Goal: Task Accomplishment & Management: Use online tool/utility

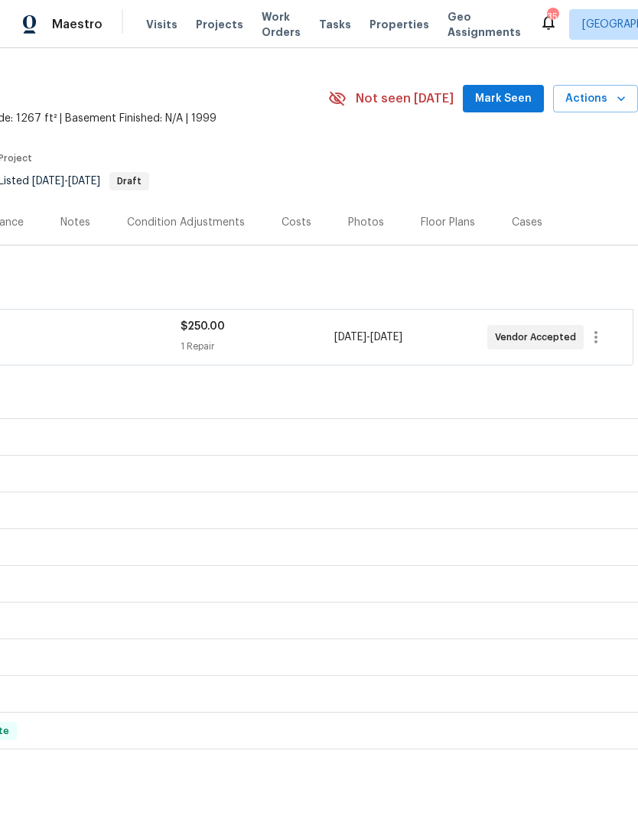
scroll to position [34, 226]
click at [613, 88] on span "Actions" at bounding box center [595, 97] width 60 height 19
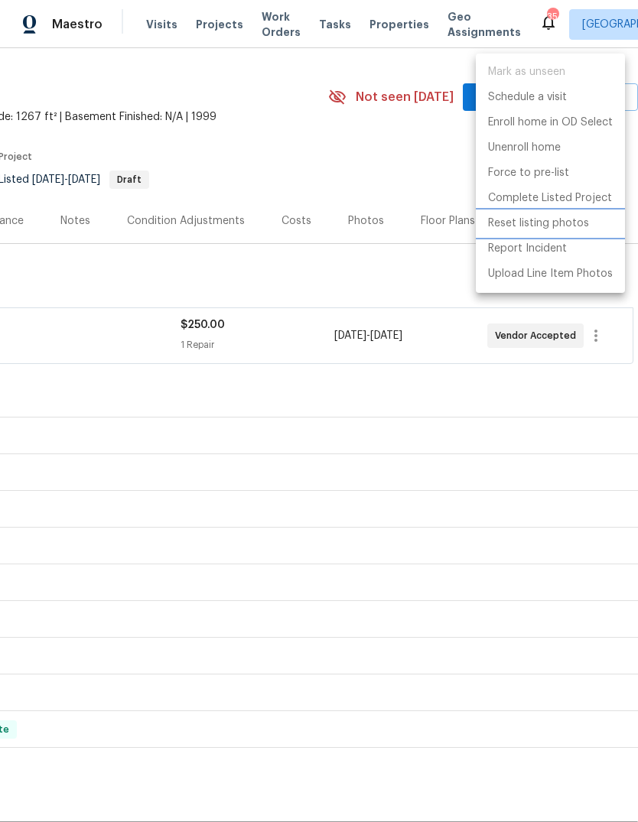
click at [561, 222] on p "Reset listing photos" at bounding box center [538, 224] width 101 height 16
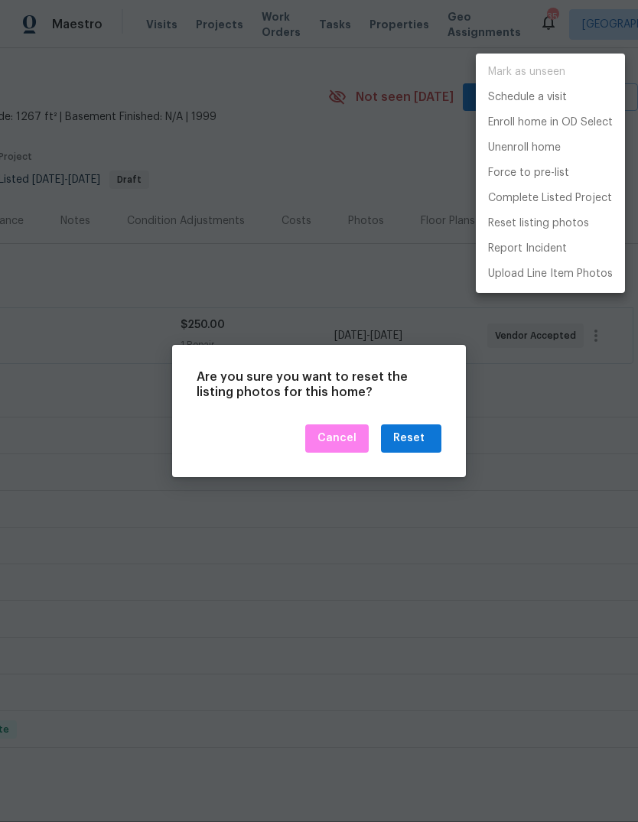
click at [412, 438] on div at bounding box center [319, 411] width 638 height 822
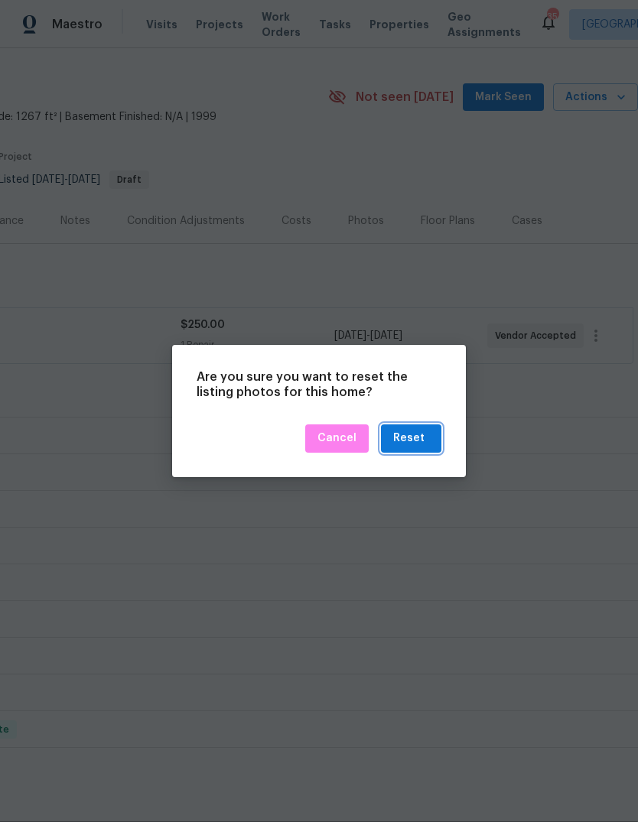
click at [418, 437] on div "Reset" at bounding box center [408, 438] width 31 height 19
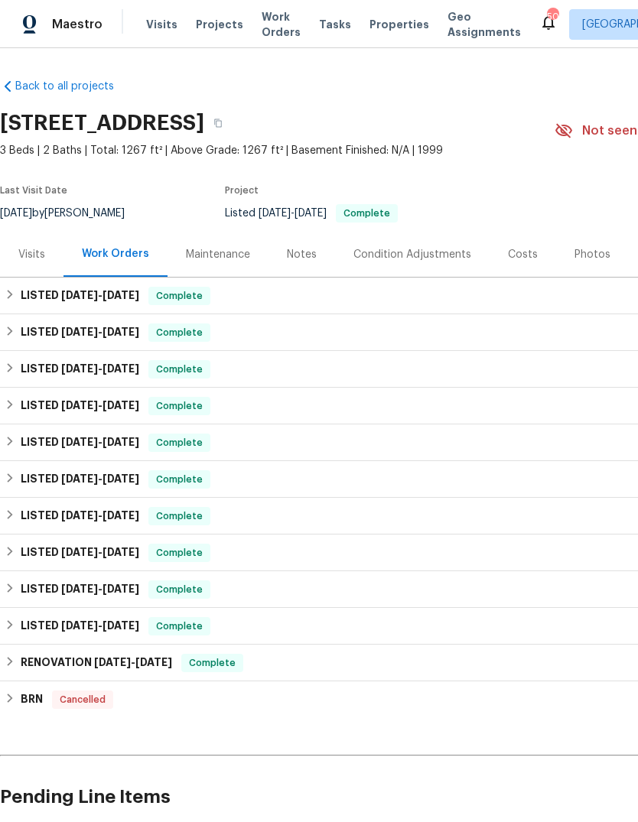
click at [595, 258] on div "Photos" at bounding box center [592, 254] width 36 height 15
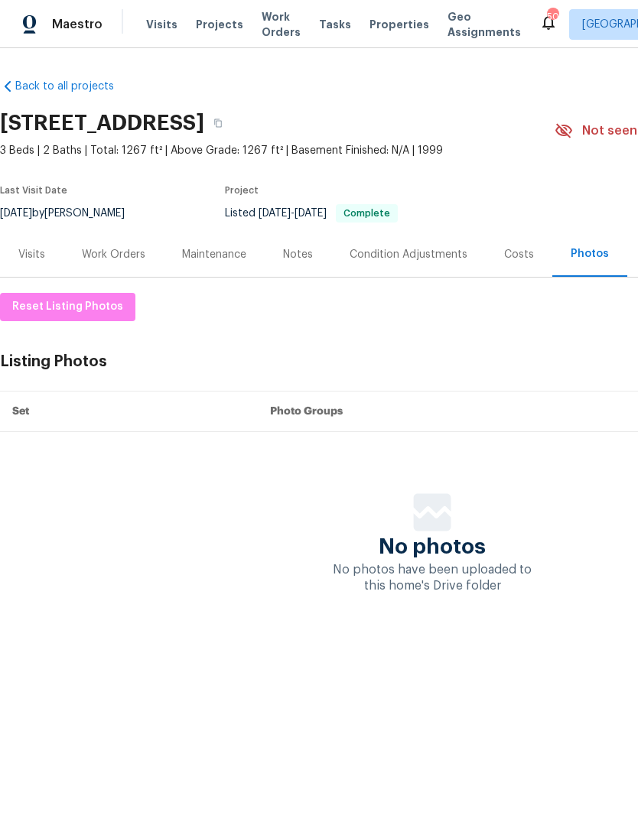
click at [580, 249] on div "Photos" at bounding box center [590, 253] width 38 height 15
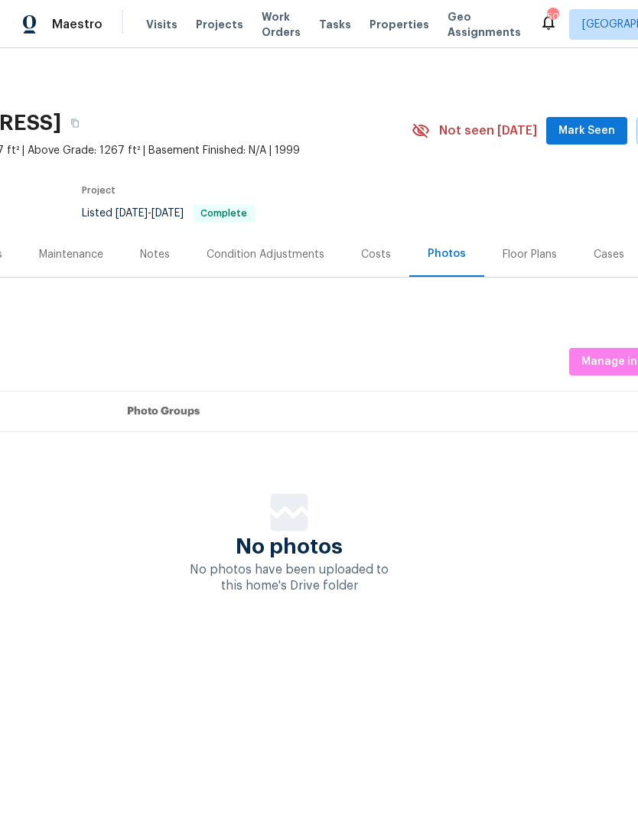
scroll to position [0, 144]
click at [616, 361] on span "Manage in Google Drive" at bounding box center [644, 362] width 128 height 19
